Goal: Obtain resource: Download file/media

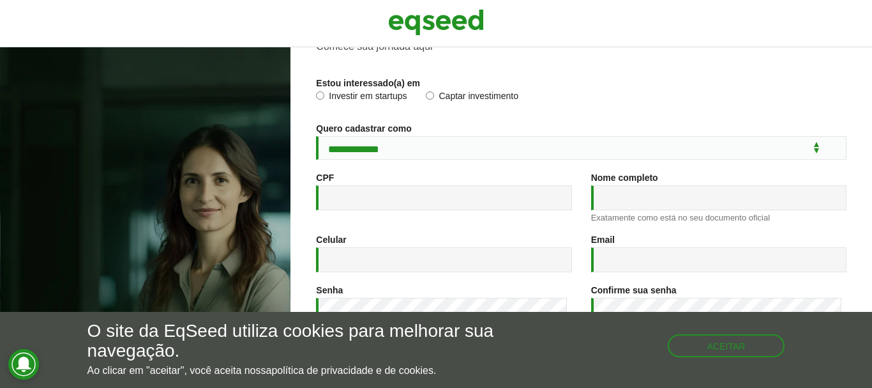
scroll to position [128, 0]
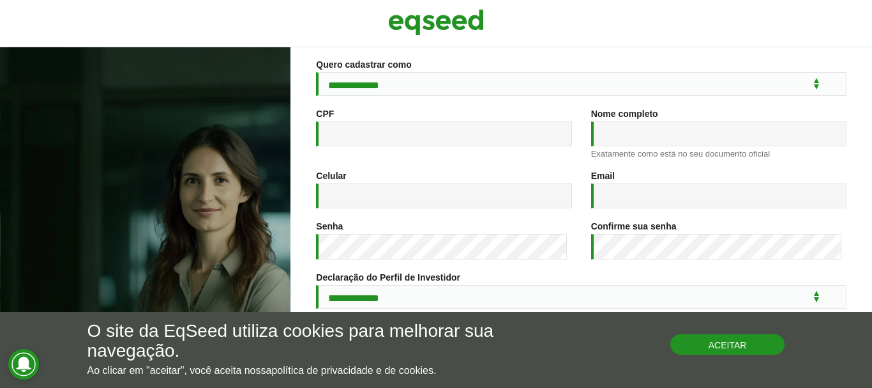
click at [704, 341] on button "Aceitar" at bounding box center [727, 344] width 115 height 20
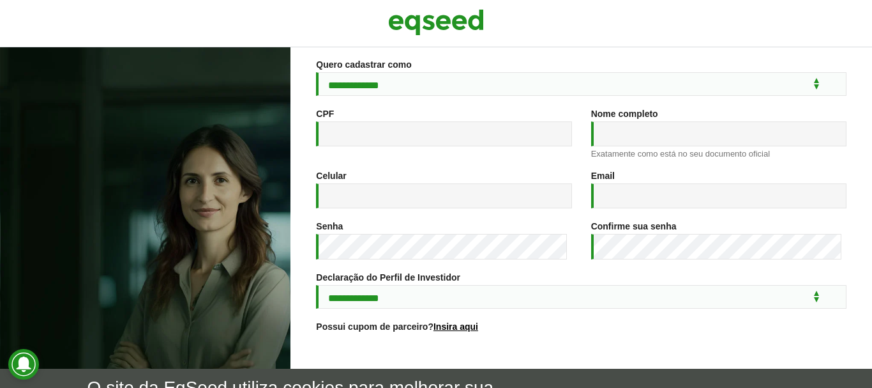
scroll to position [262, 0]
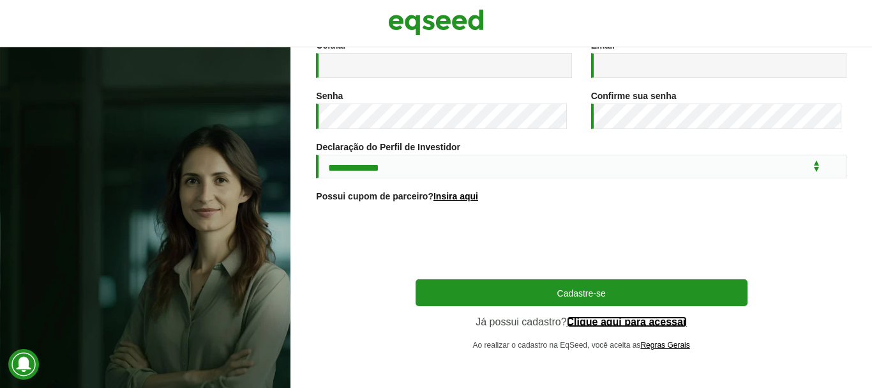
click at [614, 320] on link "Clique aqui para acessar" at bounding box center [627, 322] width 121 height 10
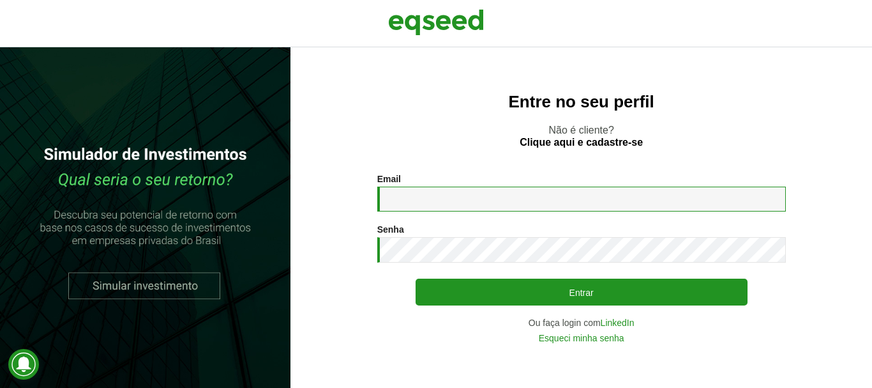
click at [444, 202] on input "Email *" at bounding box center [581, 198] width 409 height 25
type input "**********"
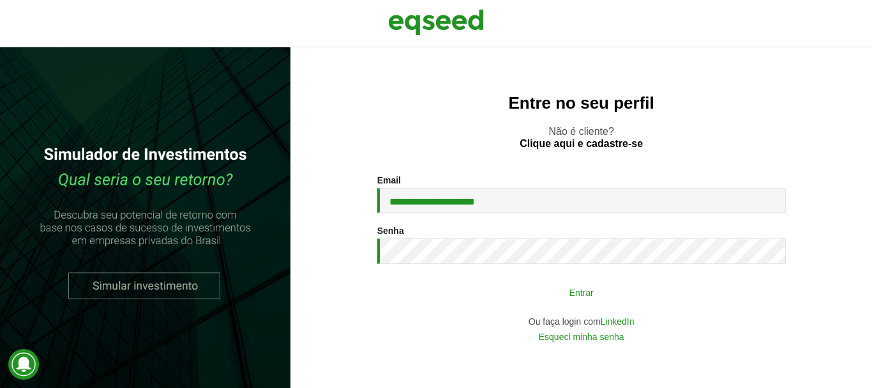
click at [467, 294] on button "Entrar" at bounding box center [582, 292] width 332 height 24
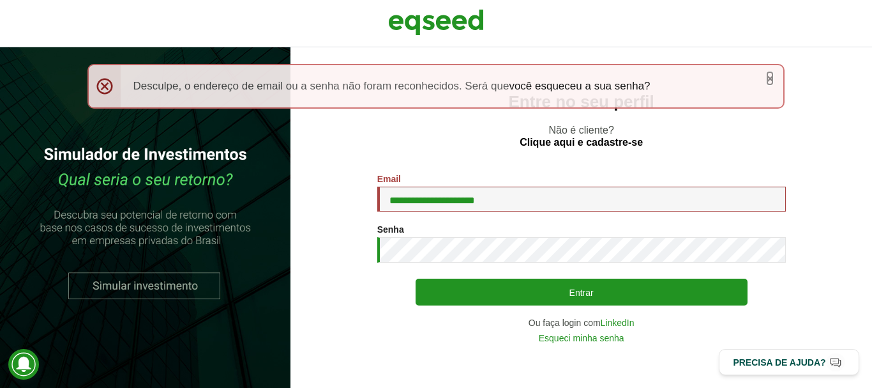
click at [772, 79] on link "×" at bounding box center [770, 78] width 8 height 13
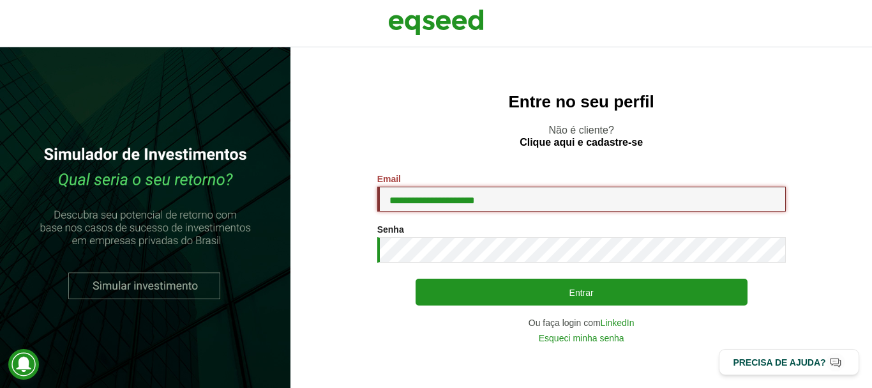
drag, startPoint x: 532, startPoint y: 198, endPoint x: 328, endPoint y: 200, distance: 204.9
click at [331, 200] on section "**********" at bounding box center [581, 258] width 531 height 169
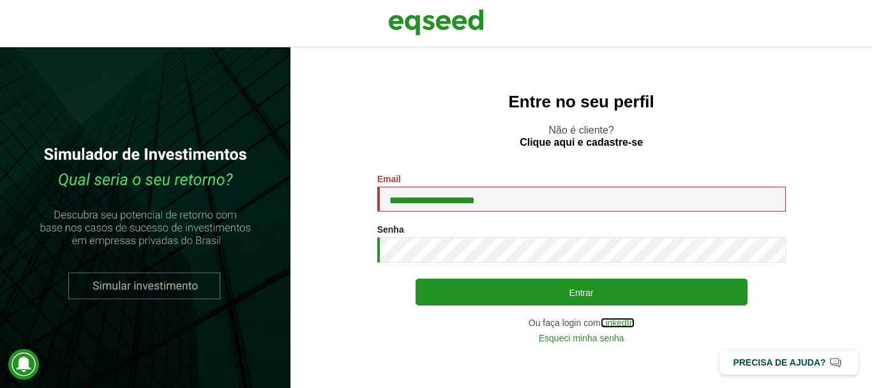
click at [616, 319] on link "LinkedIn" at bounding box center [618, 322] width 34 height 9
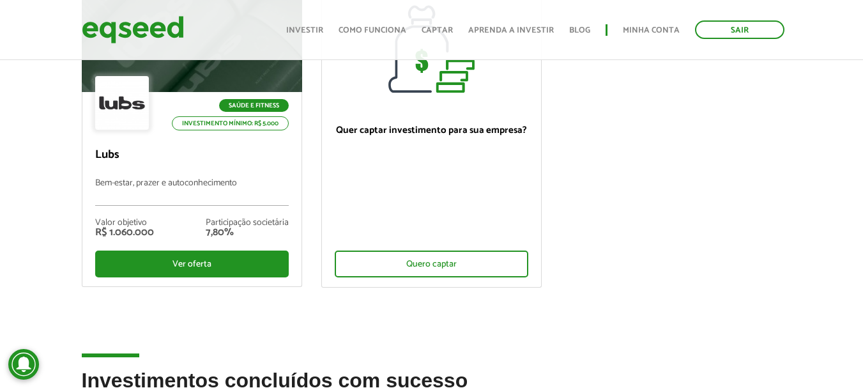
scroll to position [128, 0]
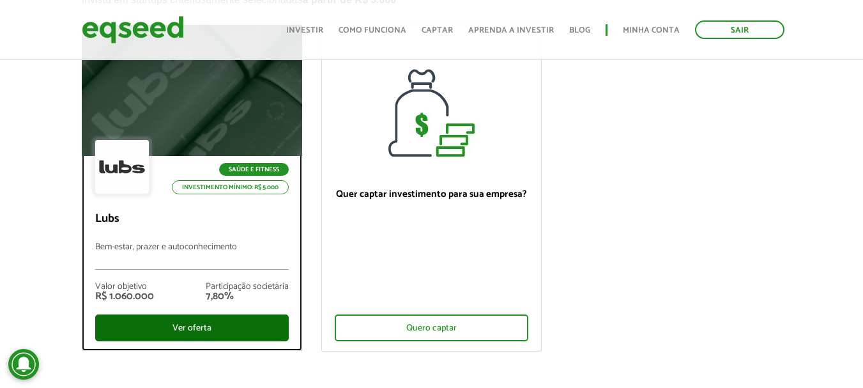
click at [229, 317] on div "Ver oferta" at bounding box center [191, 327] width 193 height 27
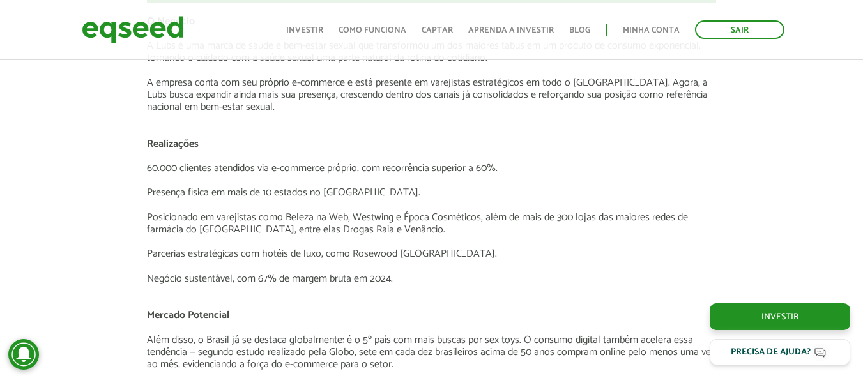
scroll to position [1915, 0]
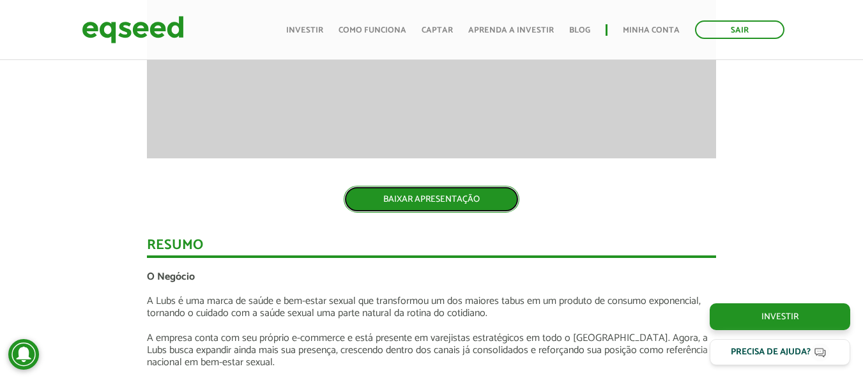
click at [439, 205] on link "BAIXAR APRESENTAÇÃO" at bounding box center [431, 199] width 176 height 27
click at [469, 198] on link "BAIXAR APRESENTAÇÃO" at bounding box center [431, 199] width 176 height 27
